Goal: Task Accomplishment & Management: Manage account settings

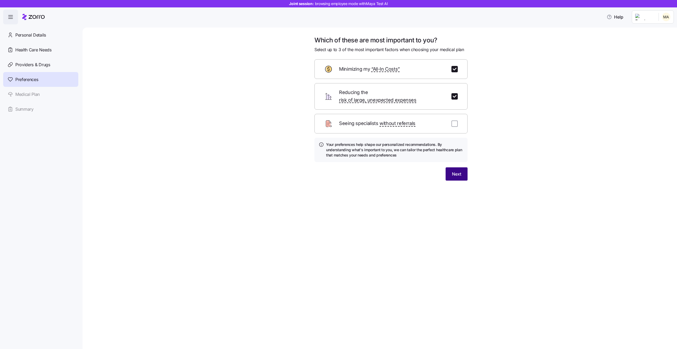
click at [455, 167] on button "Next" at bounding box center [457, 173] width 22 height 13
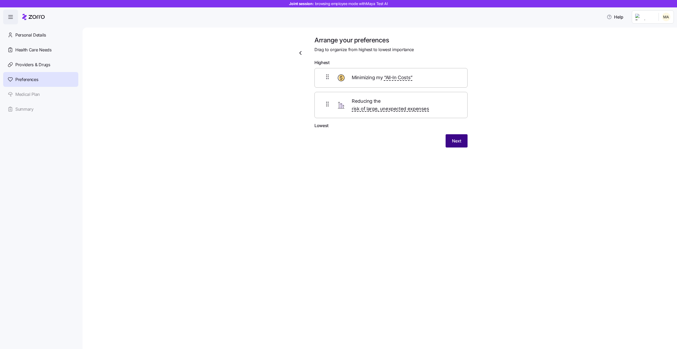
click at [460, 137] on span "Next" at bounding box center [456, 140] width 9 height 6
click at [355, 40] on h1 "Arrange your preferences" at bounding box center [390, 40] width 153 height 8
click at [361, 49] on span "Drag to organize from highest to lowest importance" at bounding box center [363, 49] width 99 height 7
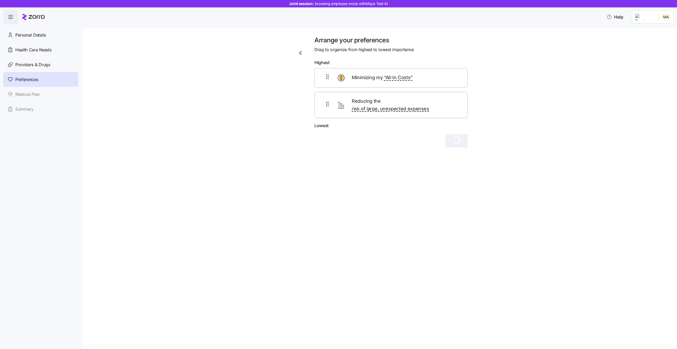
click at [361, 49] on span "Drag to organize from highest to lowest importance" at bounding box center [363, 49] width 99 height 7
click at [381, 50] on span "Drag to organize from highest to lowest importance" at bounding box center [363, 49] width 99 height 7
drag, startPoint x: 323, startPoint y: 94, endPoint x: 325, endPoint y: 62, distance: 32.6
click at [325, 62] on form "Highest Minimizing my “All-In Costs” Reducing the risk of large, unexpected exp…" at bounding box center [390, 97] width 153 height 77
